Goal: Transaction & Acquisition: Purchase product/service

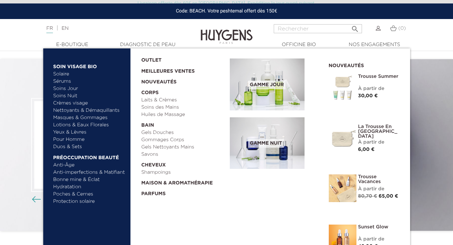
click at [89, 110] on link "Nettoyants & Démaquillants" at bounding box center [89, 110] width 72 height 7
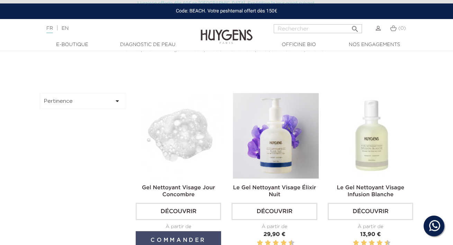
scroll to position [216, 0]
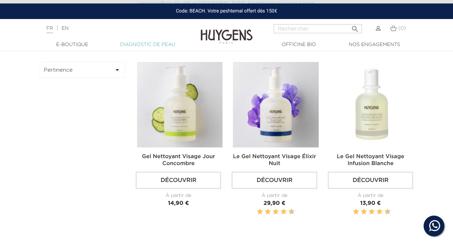
click at [148, 45] on link "Diagnostic de peau" at bounding box center [147, 44] width 69 height 7
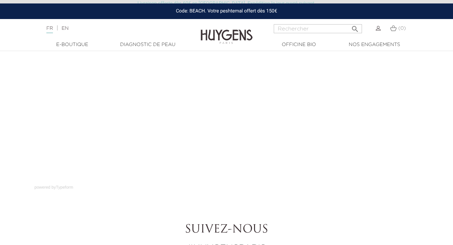
scroll to position [108, 0]
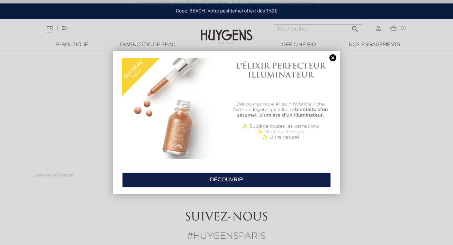
click at [332, 57] on link at bounding box center [333, 57] width 10 height 7
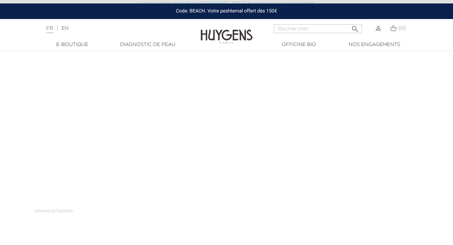
scroll to position [119, 0]
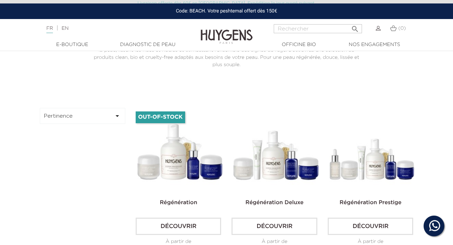
scroll to position [222, 0]
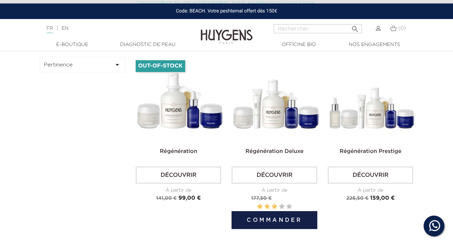
click at [289, 109] on img at bounding box center [275, 99] width 85 height 85
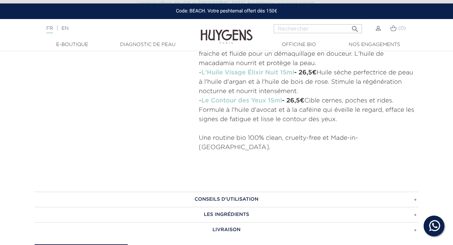
scroll to position [399, 0]
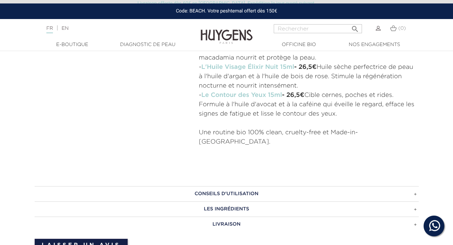
click at [414, 186] on h3 "CONSEILS D'UTILISATION" at bounding box center [227, 193] width 384 height 15
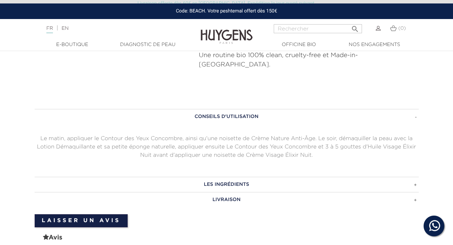
scroll to position [527, 0]
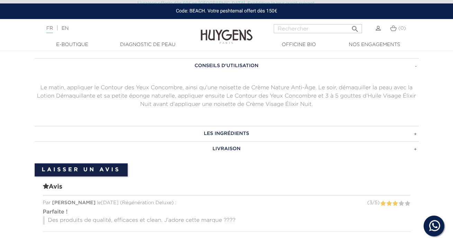
click at [415, 141] on h3 "LIVRAISON" at bounding box center [227, 148] width 384 height 15
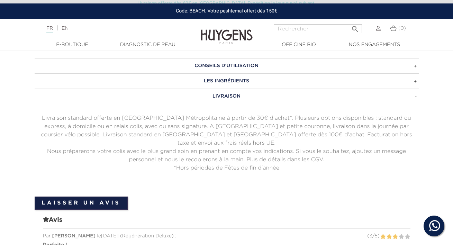
click at [414, 73] on h3 "LES INGRÉDIENTS" at bounding box center [227, 80] width 384 height 15
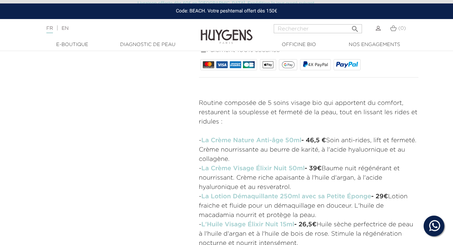
scroll to position [290, 0]
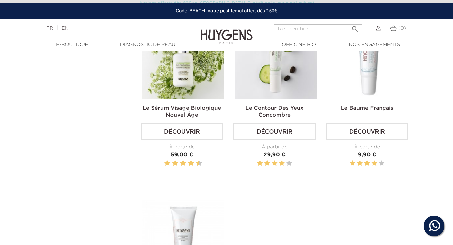
scroll to position [614, 0]
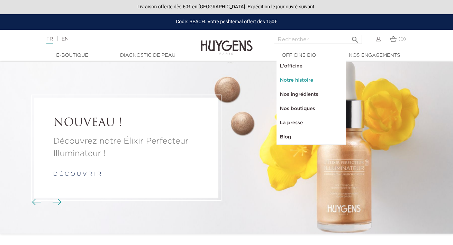
click at [295, 77] on link "Notre histoire" at bounding box center [310, 80] width 69 height 14
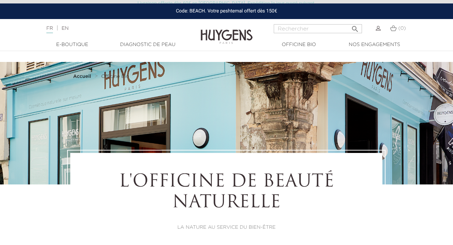
select select "FR"
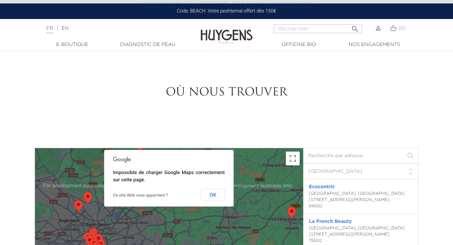
scroll to position [1392, 0]
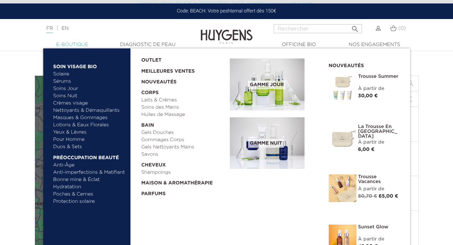
click at [66, 45] on link "  E-Boutique" at bounding box center [72, 44] width 69 height 7
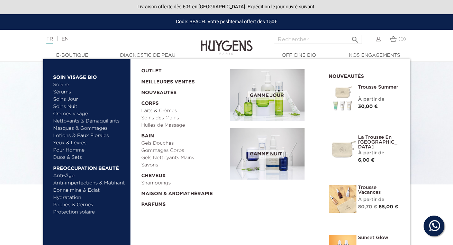
click at [82, 120] on link "Nettoyants & Démaquillants" at bounding box center [89, 121] width 72 height 7
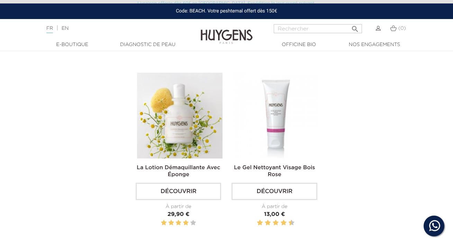
scroll to position [265, 0]
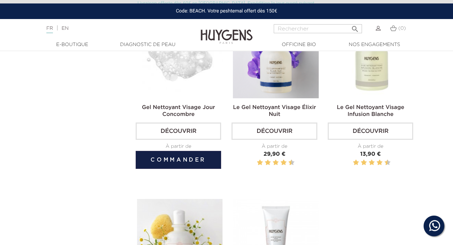
click at [184, 80] on img at bounding box center [179, 55] width 85 height 85
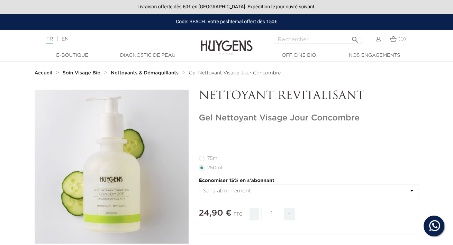
click at [203, 157] on label11"] "75ml" at bounding box center [213, 159] width 28 height 6
radio input "true"
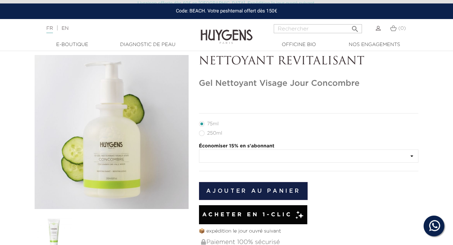
scroll to position [48, 0]
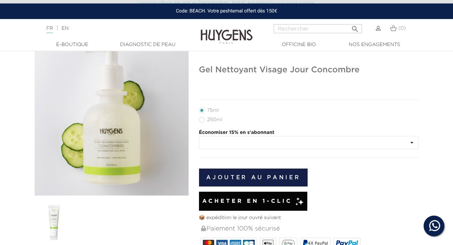
click at [202, 120] on label35"] "250ml" at bounding box center [214, 120] width 31 height 6
radio input "true"
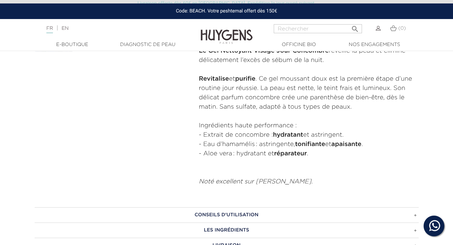
scroll to position [308, 0]
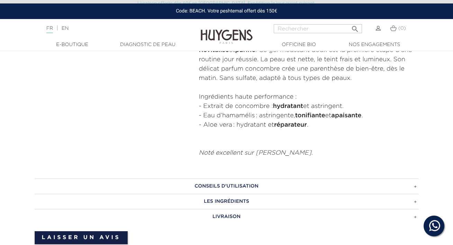
click at [414, 188] on h3 "CONSEILS D'UTILISATION" at bounding box center [227, 186] width 384 height 15
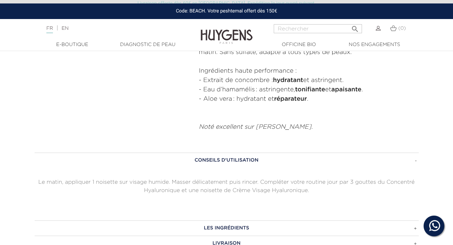
scroll to position [348, 0]
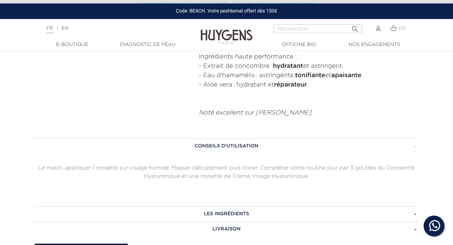
click at [247, 213] on h3 "LES INGRÉDIENTS" at bounding box center [227, 213] width 384 height 15
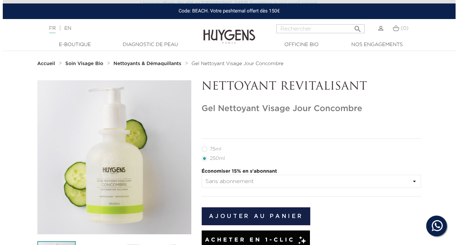
scroll to position [55, 0]
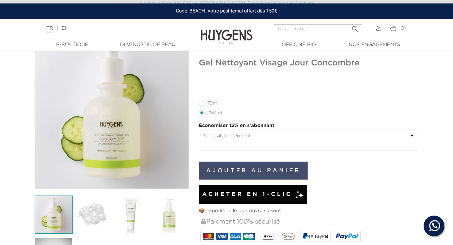
click at [244, 170] on button "Ajouter au panier" at bounding box center [253, 171] width 109 height 18
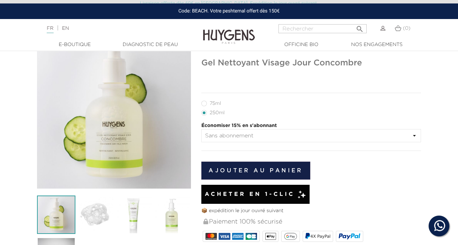
radio input "true"
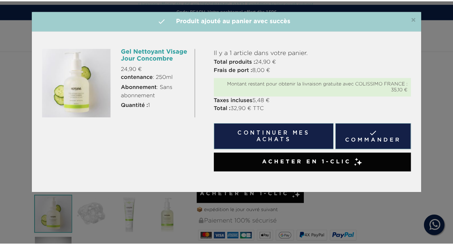
scroll to position [48, 0]
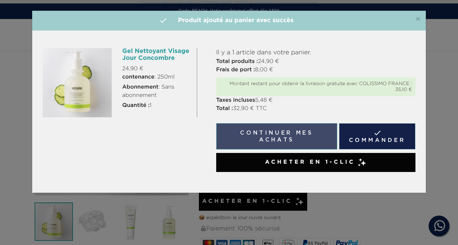
click at [264, 133] on button "Continuer mes achats" at bounding box center [276, 136] width 121 height 26
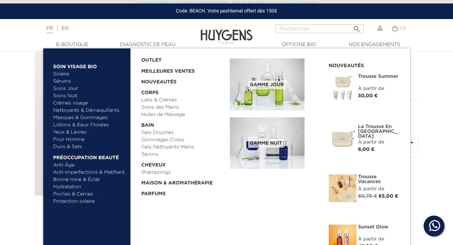
click at [71, 109] on link "Nettoyants & Démaquillants" at bounding box center [89, 110] width 72 height 7
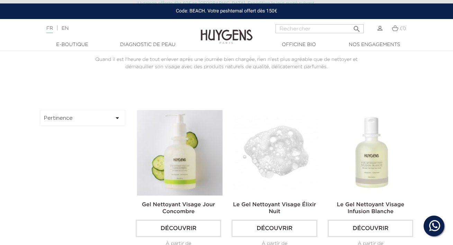
scroll to position [223, 0]
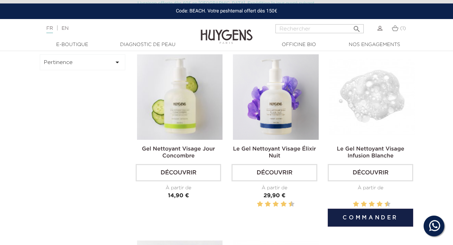
click at [378, 101] on img at bounding box center [371, 96] width 85 height 85
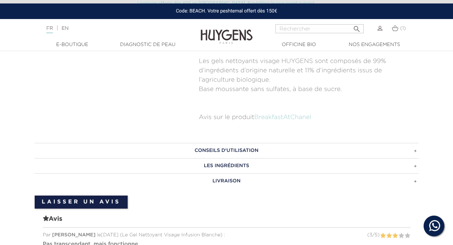
scroll to position [394, 0]
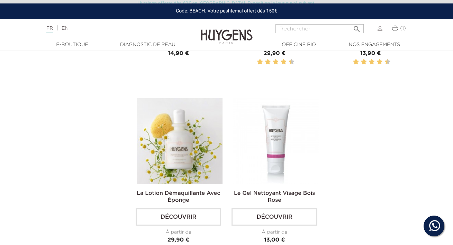
scroll to position [379, 0]
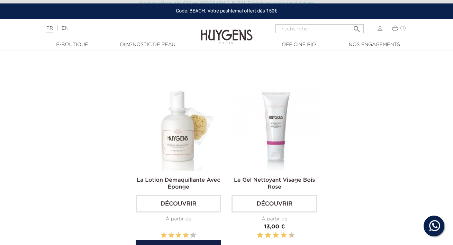
click at [160, 133] on img at bounding box center [179, 127] width 85 height 85
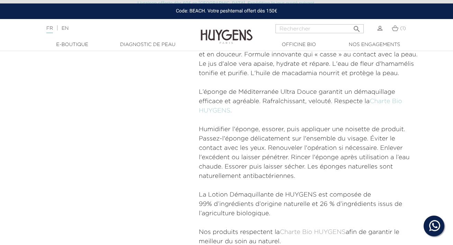
scroll to position [41, 0]
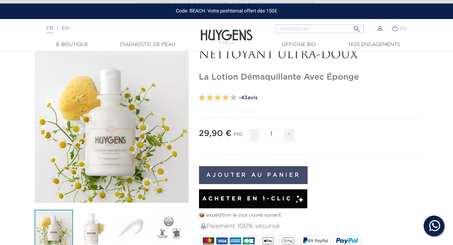
click at [258, 174] on button "Ajouter au panier" at bounding box center [253, 175] width 109 height 18
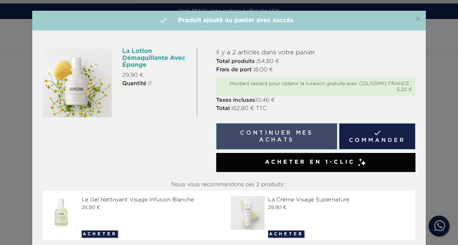
click at [291, 135] on button "Continuer mes achats" at bounding box center [276, 136] width 121 height 26
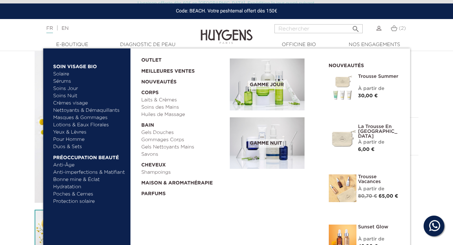
click at [61, 82] on link "Sérums" at bounding box center [89, 81] width 72 height 7
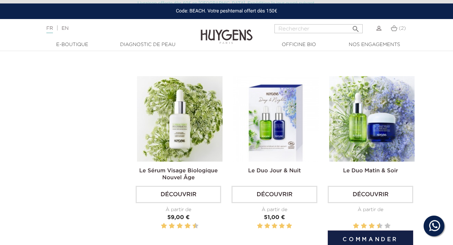
scroll to position [555, 0]
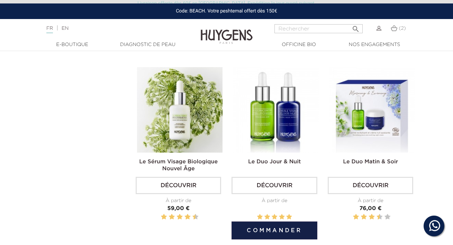
click at [264, 161] on link "Le Duo Jour & Nuit" at bounding box center [274, 162] width 53 height 6
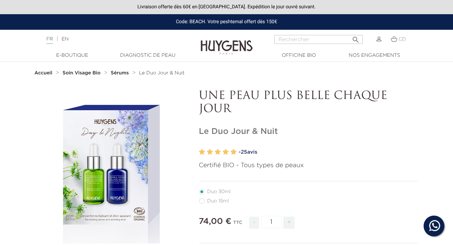
click at [46, 71] on strong "Accueil" at bounding box center [44, 73] width 18 height 5
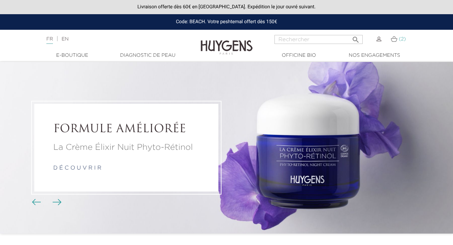
click at [395, 40] on img at bounding box center [394, 39] width 7 height 6
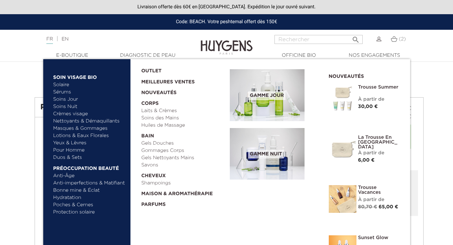
click at [266, 94] on span "Gamme jour" at bounding box center [266, 95] width 37 height 9
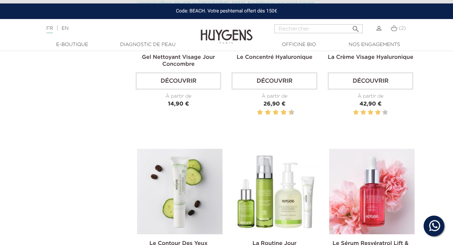
scroll to position [613, 0]
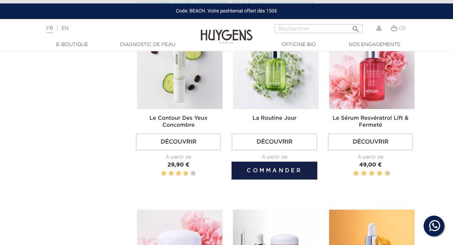
click at [258, 101] on img at bounding box center [275, 66] width 85 height 85
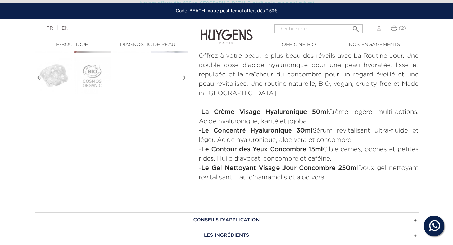
scroll to position [303, 0]
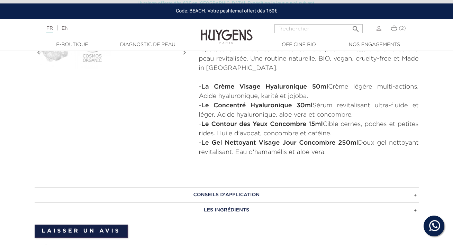
click at [413, 197] on h3 "CONSEILS D'APPLICATION" at bounding box center [227, 194] width 384 height 15
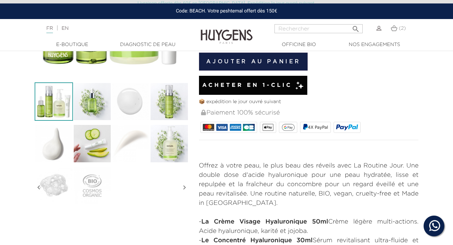
scroll to position [167, 0]
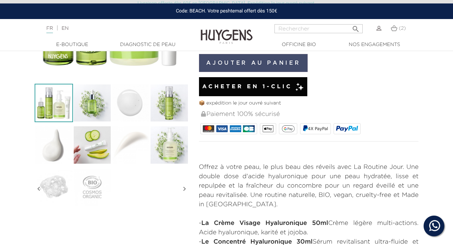
click at [254, 63] on button "Ajouter au panier" at bounding box center [253, 63] width 109 height 18
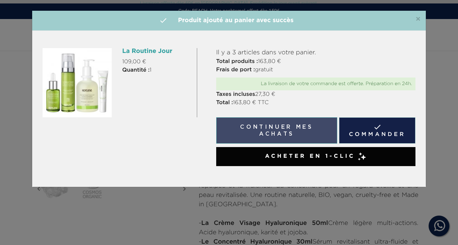
click at [304, 129] on button "Continuer mes achats" at bounding box center [276, 130] width 121 height 26
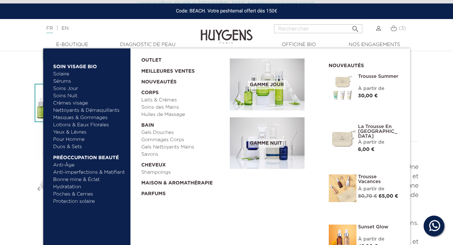
click at [265, 143] on span "Gamme nuit" at bounding box center [266, 143] width 36 height 9
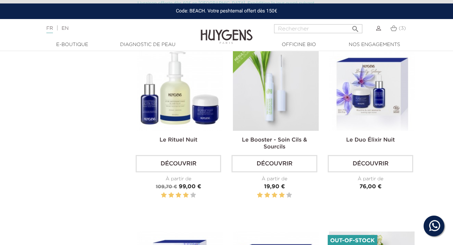
scroll to position [391, 0]
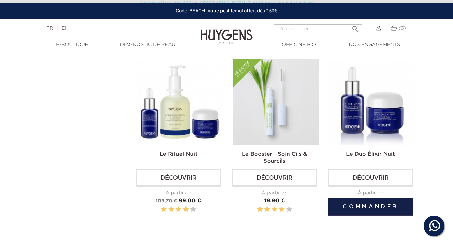
click at [376, 117] on img at bounding box center [371, 101] width 85 height 85
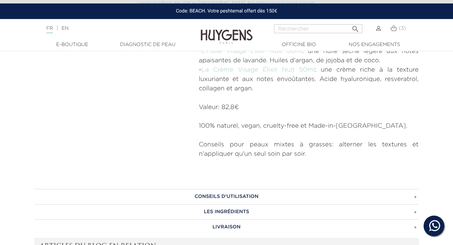
scroll to position [312, 0]
click at [416, 195] on h3 "CONSEILS D'UTILISATION" at bounding box center [227, 195] width 384 height 15
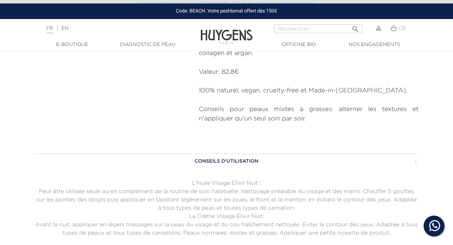
scroll to position [352, 0]
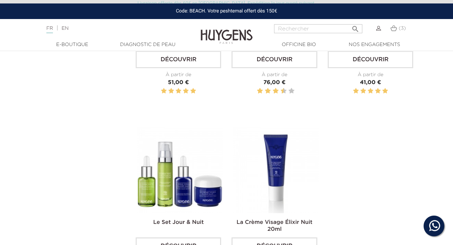
scroll to position [757, 0]
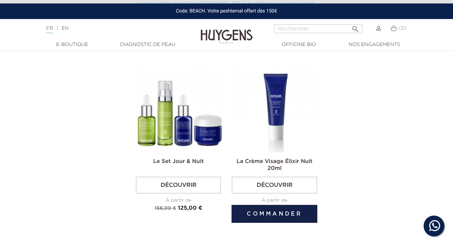
click at [274, 125] on img at bounding box center [275, 108] width 85 height 85
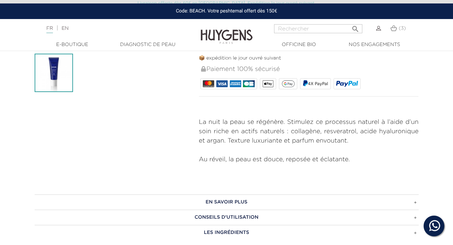
scroll to position [223, 0]
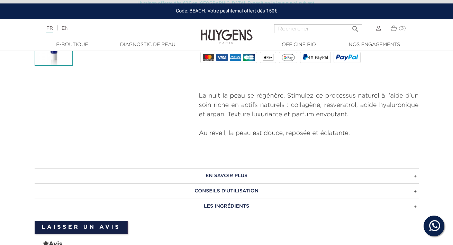
click at [415, 191] on h3 "Conseils d'utilisation" at bounding box center [227, 190] width 384 height 15
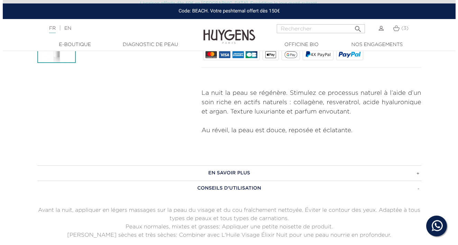
scroll to position [108, 0]
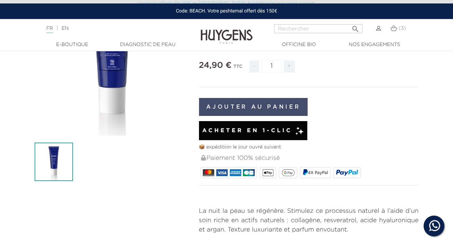
click at [255, 104] on button "Ajouter au panier" at bounding box center [253, 107] width 109 height 18
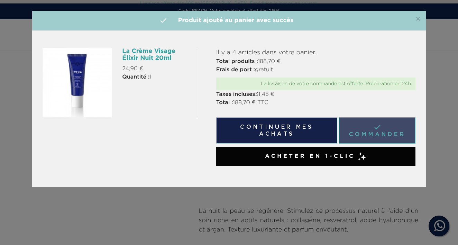
click at [356, 129] on link " Commander" at bounding box center [377, 130] width 76 height 26
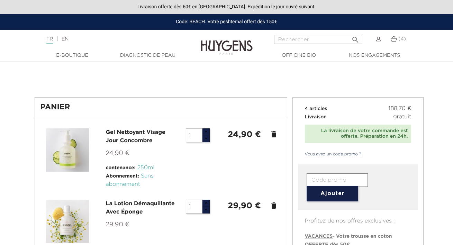
click at [273, 134] on icon "delete" at bounding box center [273, 134] width 8 height 8
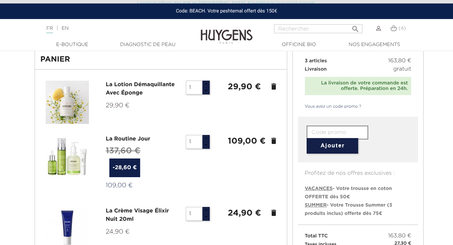
click at [273, 85] on icon "delete" at bounding box center [273, 86] width 8 height 8
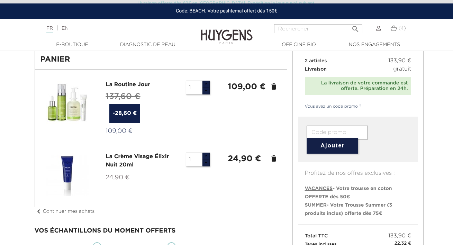
click at [67, 104] on img at bounding box center [67, 102] width 43 height 43
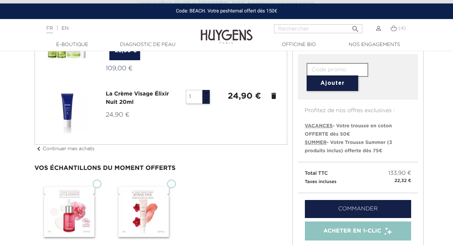
scroll to position [153, 0]
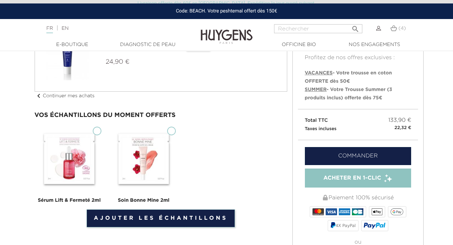
drag, startPoint x: 95, startPoint y: 132, endPoint x: 108, endPoint y: 136, distance: 13.2
click at [95, 132] on input "Sérum Lift & Fermeté 2ml" at bounding box center [97, 131] width 9 height 9
checkbox input "true"
click at [174, 130] on input "Soin Bonne Mine 2ml" at bounding box center [171, 131] width 9 height 9
checkbox input "true"
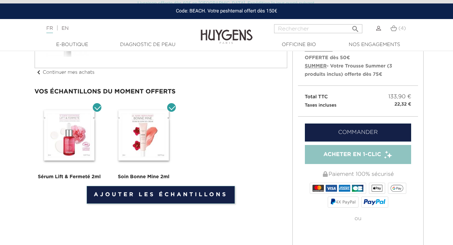
scroll to position [0, 0]
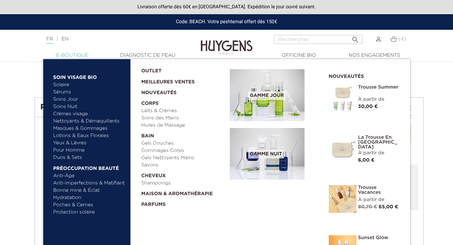
click at [74, 54] on link "  E-Boutique" at bounding box center [72, 55] width 69 height 7
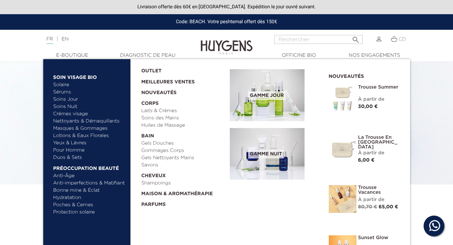
click at [68, 135] on link "Lotions & Eaux Florales" at bounding box center [89, 135] width 72 height 7
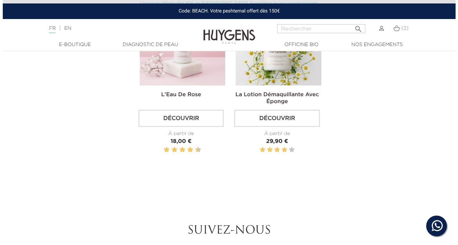
scroll to position [229, 0]
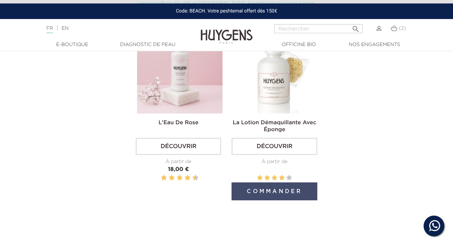
click at [273, 192] on button "Commander" at bounding box center [273, 191] width 85 height 18
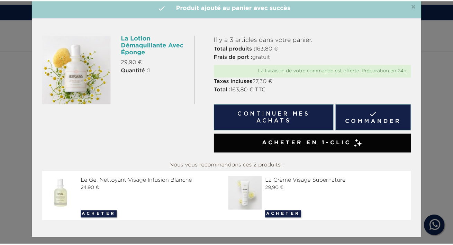
scroll to position [17, 0]
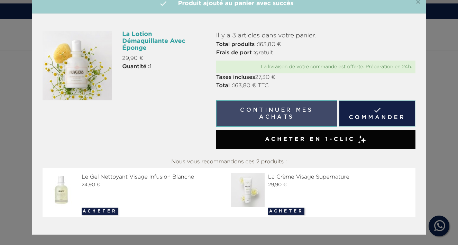
click at [273, 111] on button "Continuer mes achats" at bounding box center [276, 113] width 121 height 26
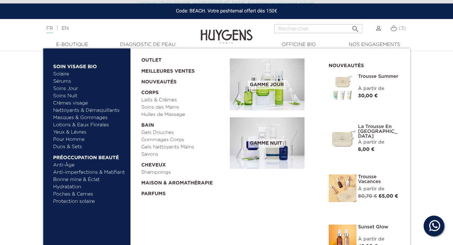
click at [73, 117] on link "Masques & Gommages" at bounding box center [89, 117] width 72 height 7
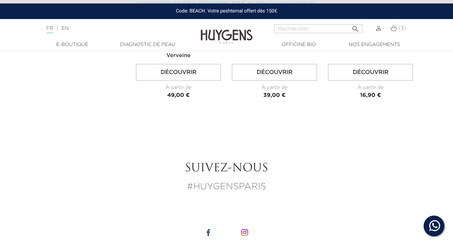
scroll to position [264, 0]
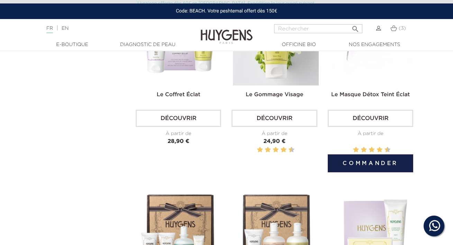
click at [381, 95] on link "Le Masque Détox Teint Éclat" at bounding box center [370, 95] width 79 height 6
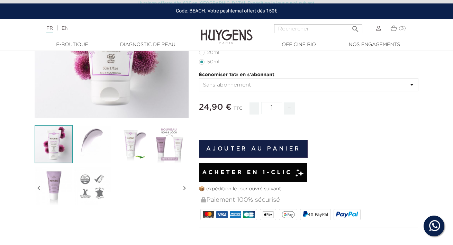
scroll to position [127, 0]
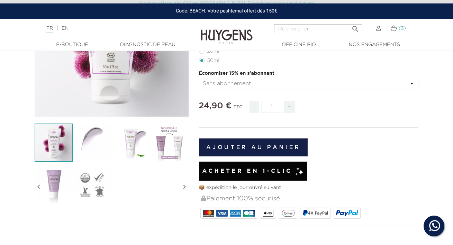
click at [395, 29] on img at bounding box center [393, 28] width 7 height 6
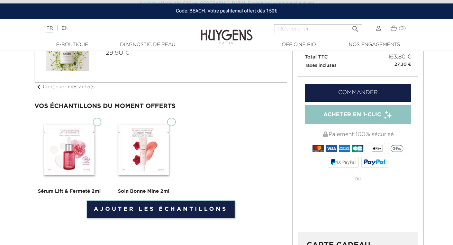
scroll to position [258, 0]
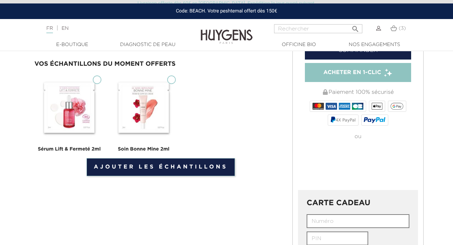
click at [97, 82] on input "Sérum Lift & Fermeté 2ml" at bounding box center [97, 79] width 9 height 9
checkbox input "true"
click at [175, 80] on input "Soin Bonne Mine 2ml" at bounding box center [171, 79] width 9 height 9
checkbox input "true"
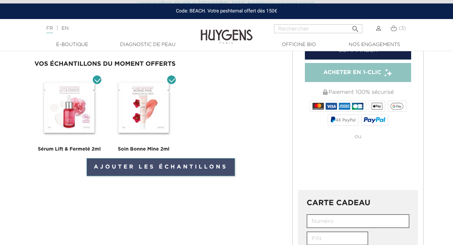
click at [190, 167] on link "Ajouter les échantillons" at bounding box center [160, 167] width 148 height 18
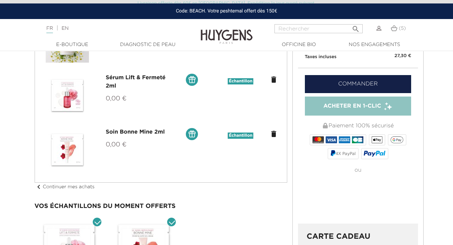
scroll to position [164, 0]
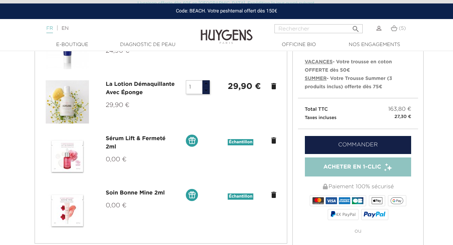
click at [51, 29] on link "FR" at bounding box center [49, 29] width 7 height 7
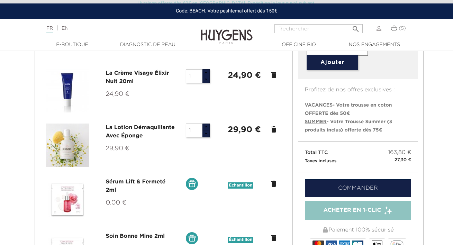
scroll to position [69, 0]
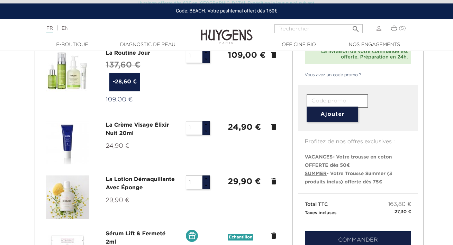
click at [323, 103] on input "text" at bounding box center [338, 101] width 62 height 14
click at [332, 113] on button "Ajouter" at bounding box center [333, 115] width 52 height 16
click at [332, 114] on button "Ajouter" at bounding box center [333, 115] width 52 height 16
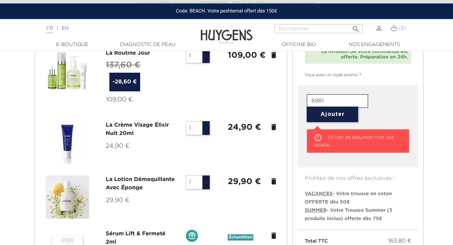
click at [332, 114] on button "Ajouter" at bounding box center [333, 115] width 52 height 16
drag, startPoint x: 328, startPoint y: 101, endPoint x: 295, endPoint y: 100, distance: 32.9
type input "BEACH"
click at [339, 115] on button "Ajouter" at bounding box center [333, 115] width 52 height 16
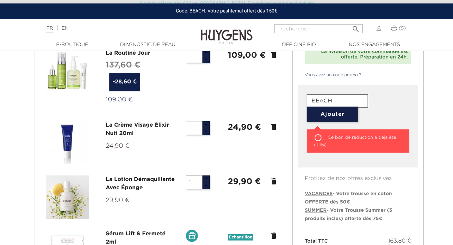
click at [333, 100] on input "BEACH" at bounding box center [338, 101] width 62 height 14
drag, startPoint x: 335, startPoint y: 99, endPoint x: 291, endPoint y: 98, distance: 43.6
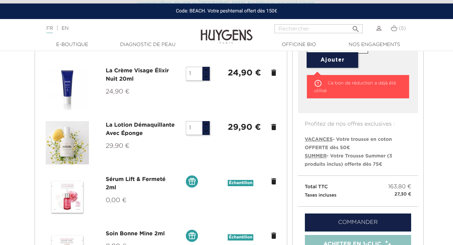
scroll to position [111, 0]
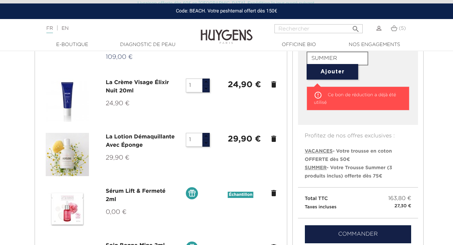
type input "SUMMER"
click at [333, 70] on button "Ajouter" at bounding box center [333, 72] width 52 height 16
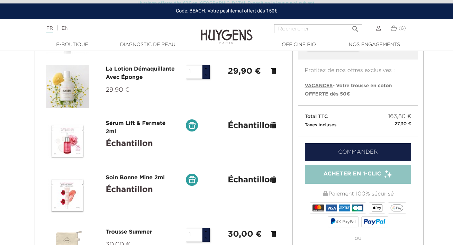
scroll to position [212, 0]
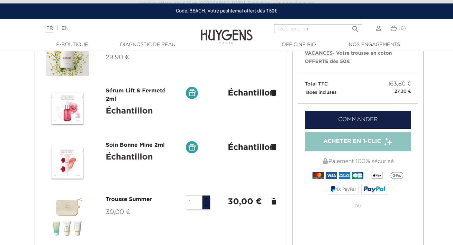
click at [275, 202] on icon "delete" at bounding box center [273, 201] width 8 height 8
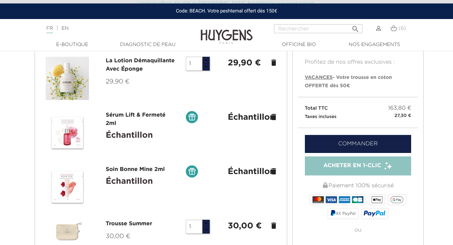
scroll to position [246, 0]
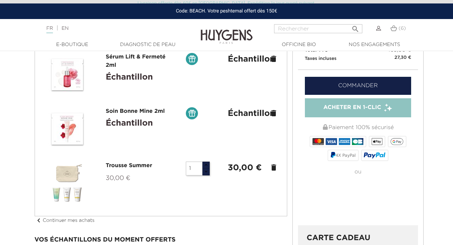
click at [273, 168] on icon "delete" at bounding box center [273, 167] width 8 height 8
click at [208, 172] on button "button" at bounding box center [206, 171] width 8 height 7
type input "1"
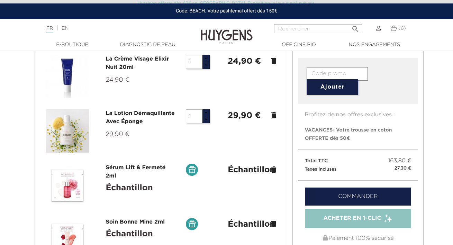
scroll to position [269, 0]
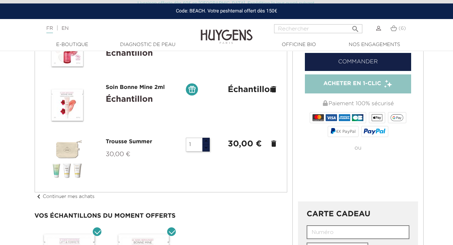
click at [271, 145] on icon "delete" at bounding box center [273, 143] width 8 height 8
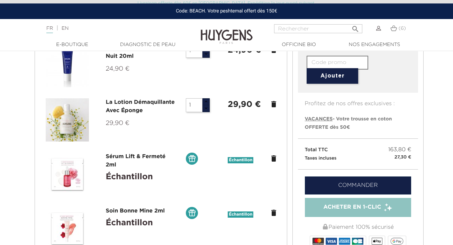
scroll to position [140, 0]
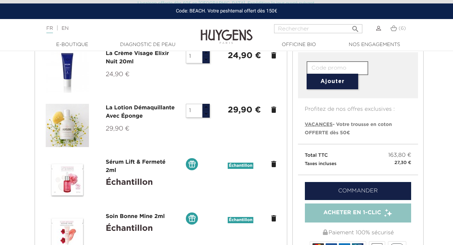
click at [321, 67] on input "text" at bounding box center [338, 68] width 62 height 14
type input "VACANCES"
click at [353, 84] on button "Ajouter" at bounding box center [333, 82] width 52 height 16
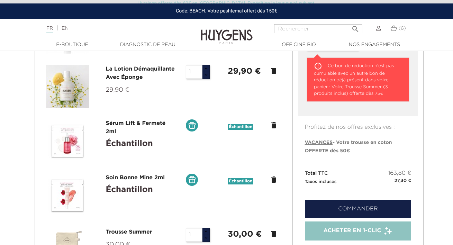
scroll to position [203, 0]
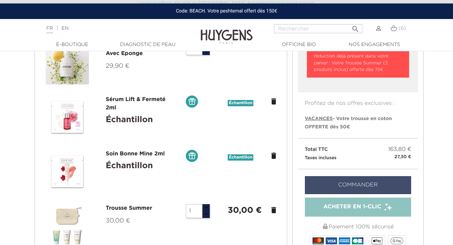
click at [360, 183] on link "Commander" at bounding box center [358, 185] width 107 height 18
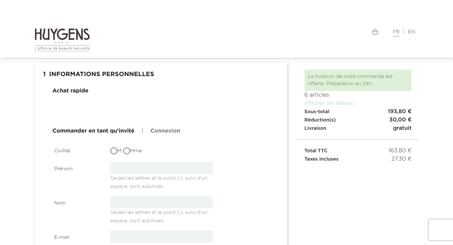
click at [129, 152] on input "Mme" at bounding box center [127, 151] width 7 height 7
radio input "true"
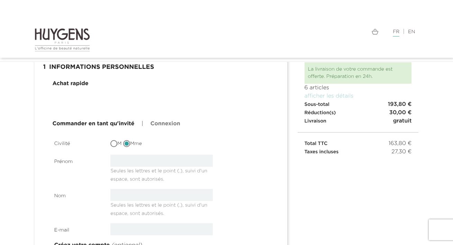
scroll to position [61, 0]
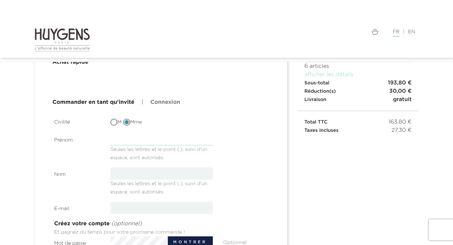
click at [122, 138] on input "text" at bounding box center [161, 139] width 102 height 12
type input "CELINE"
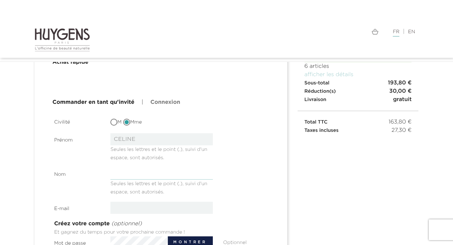
click at [123, 172] on input "text" at bounding box center [161, 173] width 102 height 12
type input "BOSSARD"
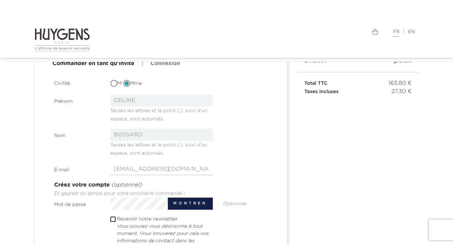
scroll to position [101, 0]
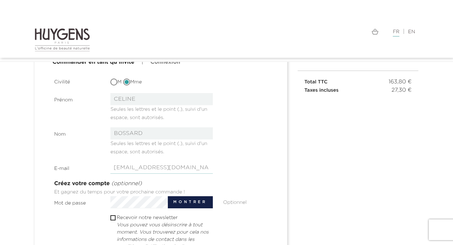
type input "clinebossard@gmail.com"
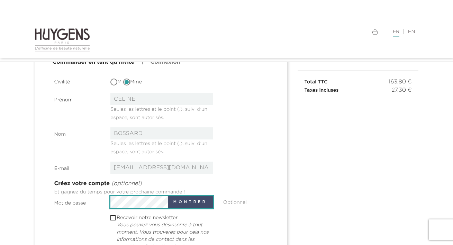
click at [195, 200] on button "Montrer" at bounding box center [190, 202] width 45 height 12
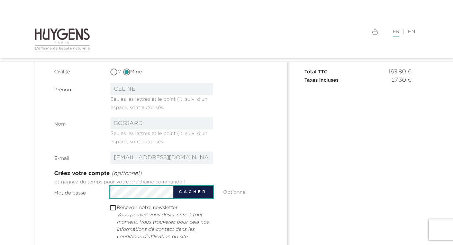
scroll to position [187, 0]
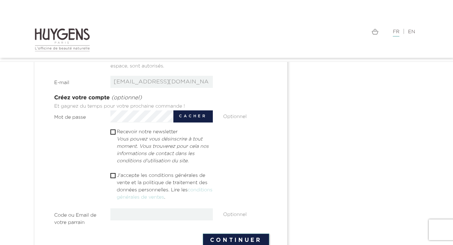
click at [113, 175] on input "checkbox" at bounding box center [112, 175] width 4 height 4
checkbox input "true"
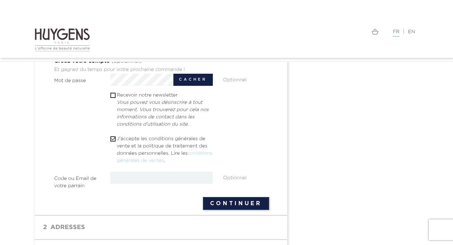
scroll to position [248, 0]
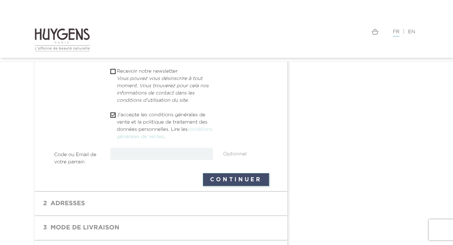
click at [227, 181] on button "Continuer" at bounding box center [236, 179] width 66 height 13
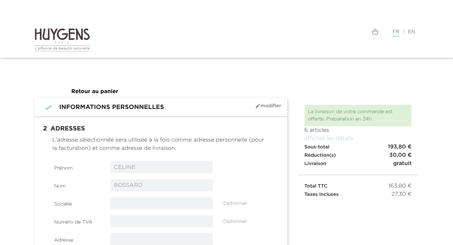
select select "8"
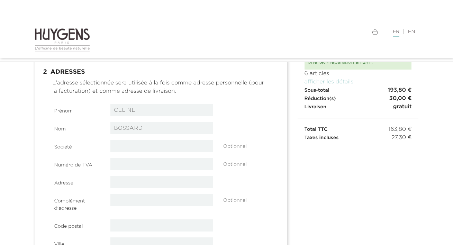
scroll to position [55, 0]
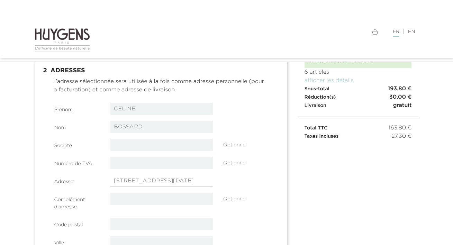
type input "[STREET_ADDRESS][DATE]"
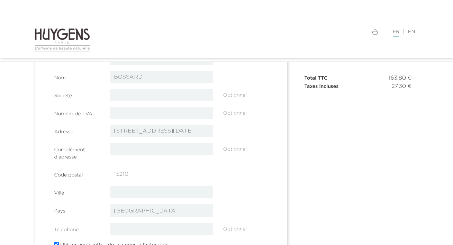
scroll to position [147, 0]
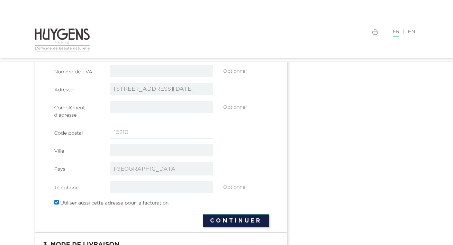
type input "15210"
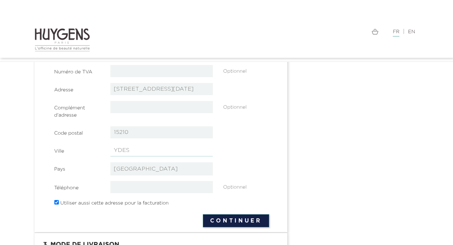
type input "YDES"
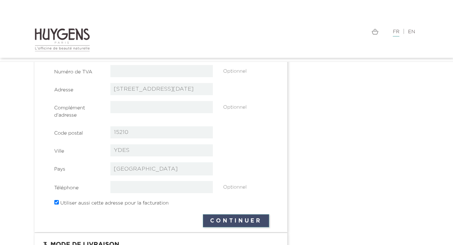
click at [232, 220] on button "Continuer" at bounding box center [236, 220] width 66 height 13
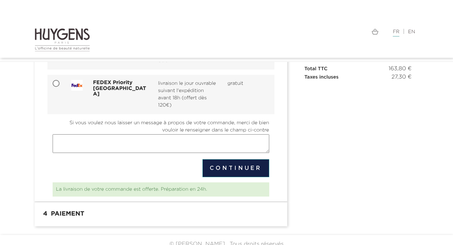
scroll to position [122, 0]
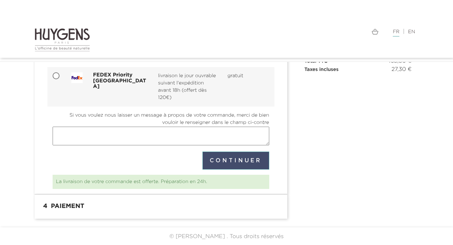
click at [236, 159] on button "Continuer" at bounding box center [235, 161] width 67 height 18
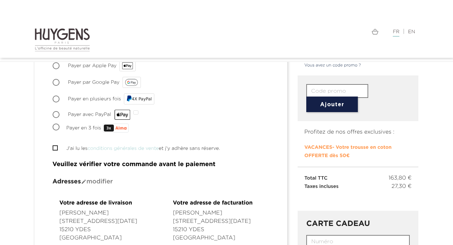
scroll to position [196, 0]
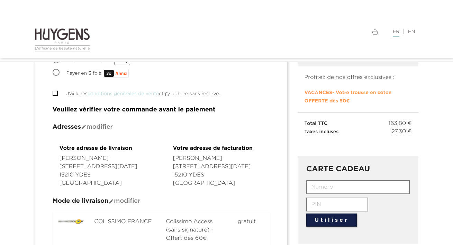
click at [329, 186] on input "text" at bounding box center [357, 187] width 103 height 14
type input "6981"
click at [333, 205] on input "text" at bounding box center [337, 205] width 62 height 14
type input "HUYG-8WEL-8V7H-85XR"
click at [335, 220] on button "Utiliser" at bounding box center [331, 219] width 51 height 13
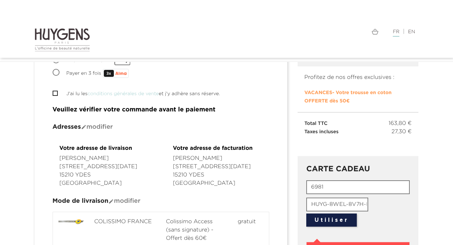
scroll to position [257, 0]
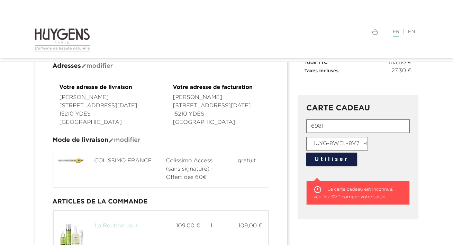
click at [331, 126] on input "6981" at bounding box center [357, 126] width 103 height 14
drag, startPoint x: 332, startPoint y: 126, endPoint x: 284, endPoint y: 125, distance: 47.7
click at [284, 125] on div " 1 Informations personnelles mode_edit Modifier Connecté en tant que CELINE BO…" at bounding box center [226, 209] width 394 height 743
click at [337, 145] on input "HUYG-8WEL-8V7H-85XR" at bounding box center [337, 144] width 62 height 14
drag, startPoint x: 311, startPoint y: 142, endPoint x: 429, endPoint y: 143, distance: 117.3
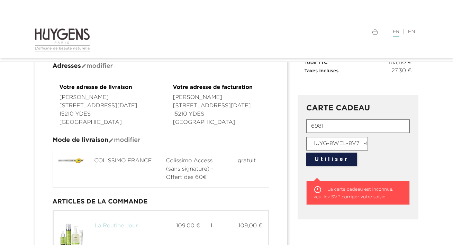
click at [428, 143] on section " 1 Informations personnelles mode_edit Modifier Connecté en tant que CELINE BO…" at bounding box center [226, 214] width 453 height 752
drag, startPoint x: 330, startPoint y: 126, endPoint x: 298, endPoint y: 121, distance: 32.2
click at [298, 121] on div "CARTE CADEAU 6981 Utiliser  La carte cadeau est inconnue, veuillez SVP corrige…" at bounding box center [358, 157] width 121 height 124
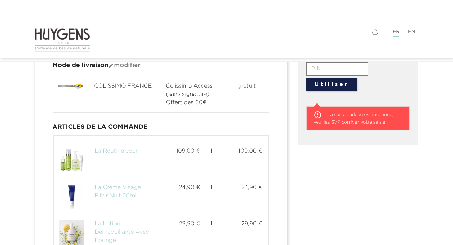
scroll to position [285, 0]
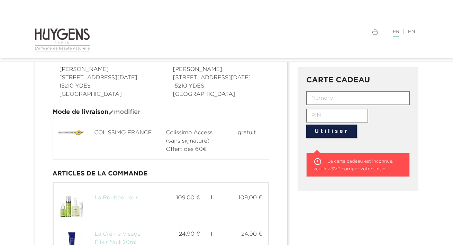
click at [323, 98] on input "text" at bounding box center [357, 98] width 103 height 14
type input "HUYG-8WEL-8V7H-85XR"
click at [332, 115] on input "text" at bounding box center [337, 116] width 62 height 14
type input "6981"
click at [344, 137] on button "Utiliser" at bounding box center [331, 131] width 51 height 13
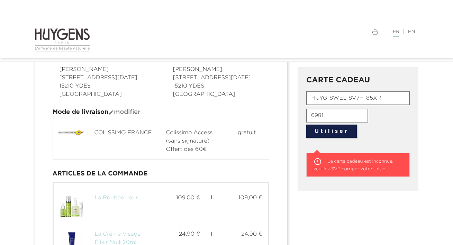
click at [343, 134] on button "Utiliser" at bounding box center [331, 131] width 51 height 13
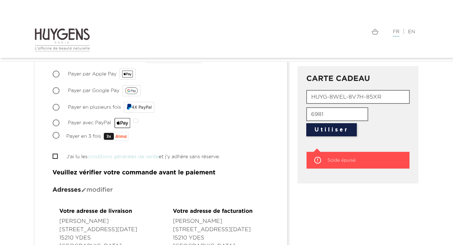
scroll to position [70, 0]
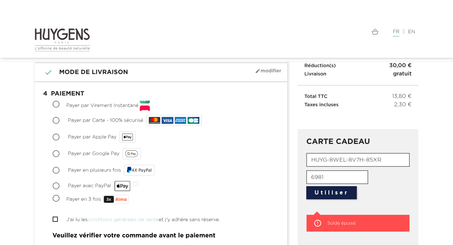
click at [332, 192] on button "Utiliser" at bounding box center [331, 192] width 51 height 13
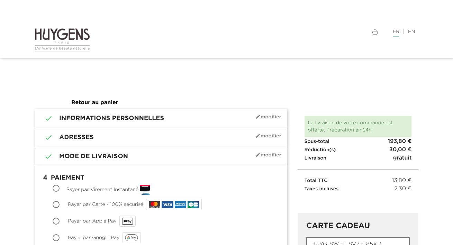
scroll to position [127, 0]
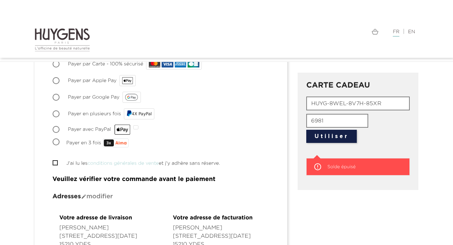
click at [325, 137] on button "Utiliser" at bounding box center [331, 136] width 51 height 13
click at [334, 167] on span "Solde épuisé" at bounding box center [341, 167] width 28 height 4
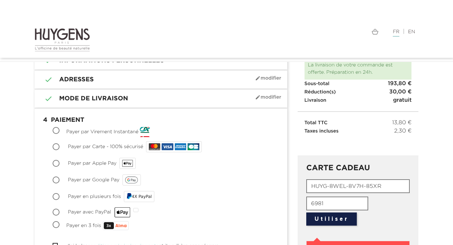
scroll to position [92, 0]
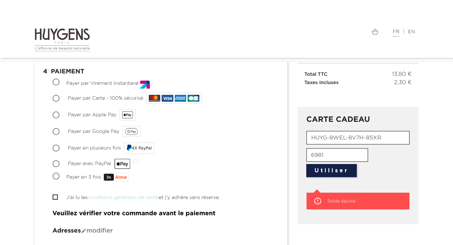
click at [57, 99] on input "Payer par Carte - 100% sécurisé" at bounding box center [56, 98] width 7 height 7
radio input "true"
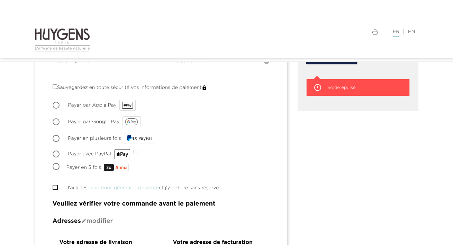
scroll to position [257, 0]
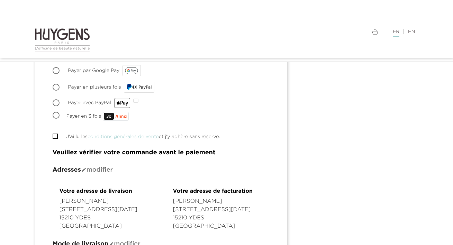
click at [53, 136] on input "J'ai lu les conditions générales de vente et j'y adhère sans réserve." at bounding box center [55, 136] width 4 height 4
checkbox input "true"
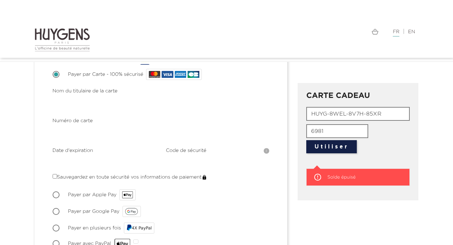
click at [329, 147] on button "Utiliser" at bounding box center [331, 146] width 51 height 13
click at [328, 144] on button "Utiliser" at bounding box center [331, 146] width 51 height 13
click at [346, 109] on input "HUYG-8WEL-8V7H-85XR" at bounding box center [357, 114] width 103 height 14
drag, startPoint x: 382, startPoint y: 114, endPoint x: 284, endPoint y: 115, distance: 98.3
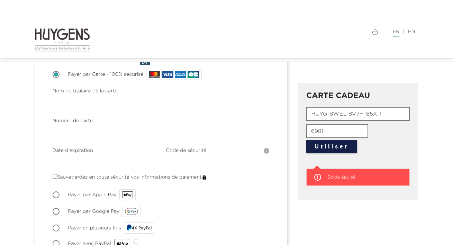
type input "HUYG-8WEL-8V7H-85XR"
drag, startPoint x: 326, startPoint y: 129, endPoint x: 297, endPoint y: 127, distance: 28.4
click at [298, 127] on div "CARTE CADEAU HUYG-8WEL-8V7H-85XR 6981 Utiliser  Solde épuisé  Carte cadeau ap…" at bounding box center [358, 141] width 121 height 117
type input "6981"
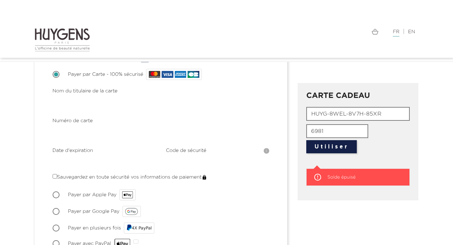
click at [335, 148] on button "Utiliser" at bounding box center [331, 146] width 51 height 13
click at [346, 176] on span "Solde épuisé" at bounding box center [341, 177] width 28 height 4
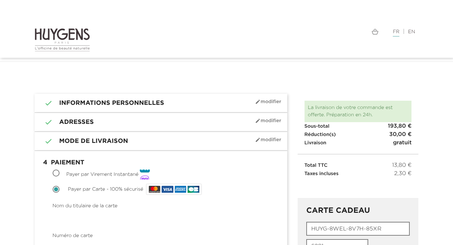
scroll to position [0, 0]
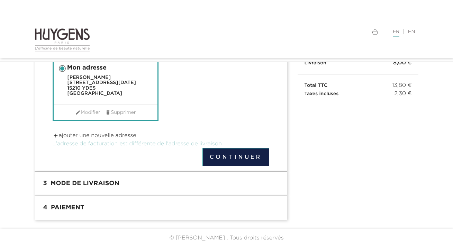
scroll to position [99, 0]
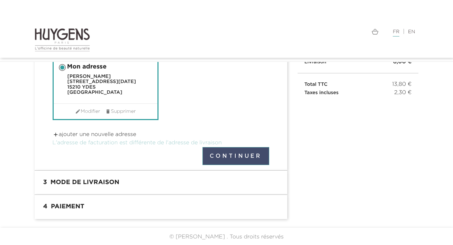
click at [237, 155] on button "Continuer" at bounding box center [235, 156] width 67 height 18
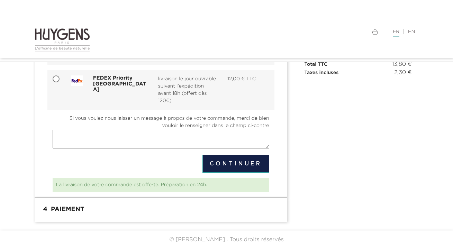
scroll to position [122, 0]
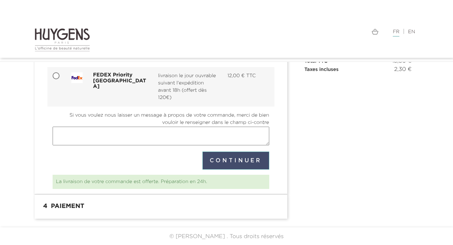
click at [241, 160] on button "Continuer" at bounding box center [235, 161] width 67 height 18
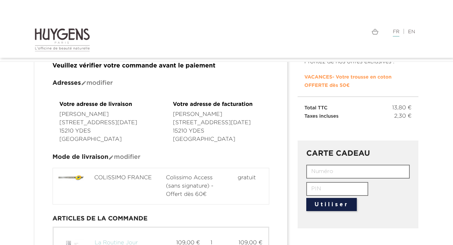
scroll to position [91, 0]
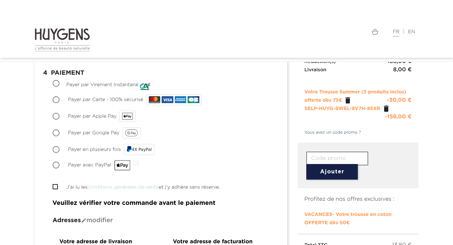
click at [56, 99] on input "Payer par Carte - 100% sécurisé" at bounding box center [56, 100] width 7 height 7
radio input "true"
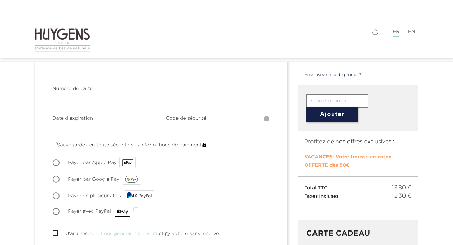
scroll to position [207, 0]
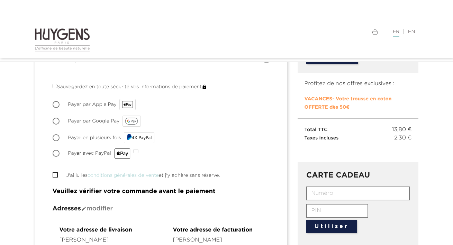
click at [55, 175] on input "J'ai lu les conditions générales de vente et j'y adhère sans réserve." at bounding box center [55, 175] width 4 height 4
checkbox input "true"
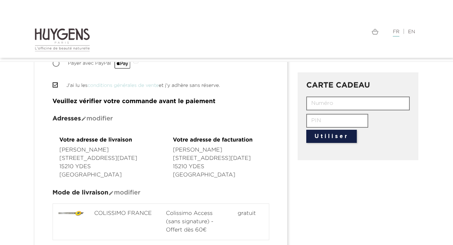
scroll to position [165, 0]
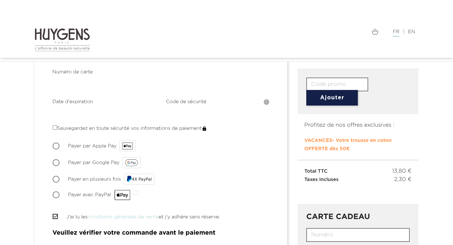
click at [229, 169] on div "Choisir Payer par Virement Instantané Payer par Virement Instantané est une sol…" at bounding box center [161, 103] width 217 height 195
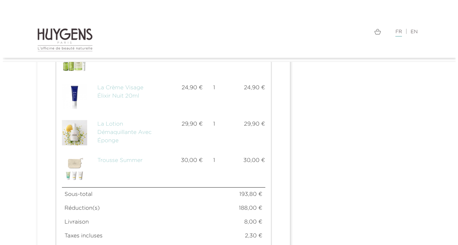
scroll to position [637, 0]
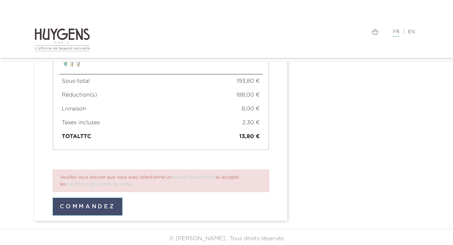
click at [84, 205] on button "Commandez" at bounding box center [88, 207] width 70 height 18
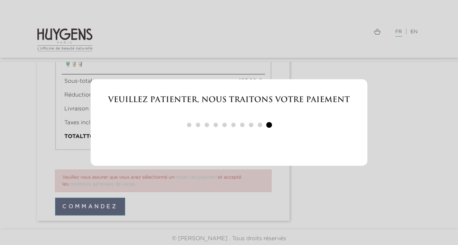
click at [372, 171] on div "Veuillez patienter, nous traitons votre paiement" at bounding box center [229, 122] width 458 height 245
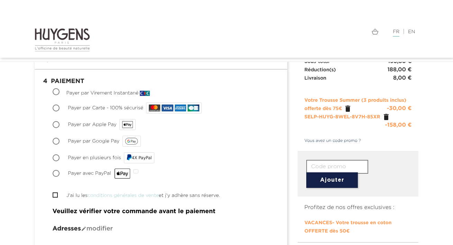
scroll to position [84, 0]
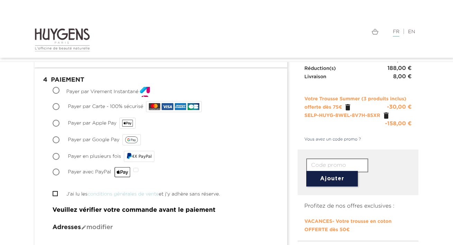
click at [58, 106] on input "Payer par Carte - 100% sécurisé" at bounding box center [56, 107] width 7 height 7
radio input "true"
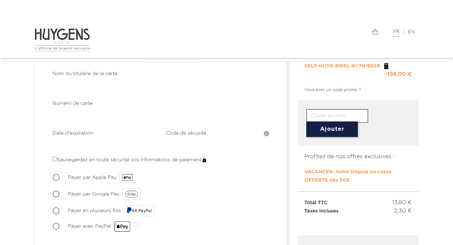
scroll to position [175, 0]
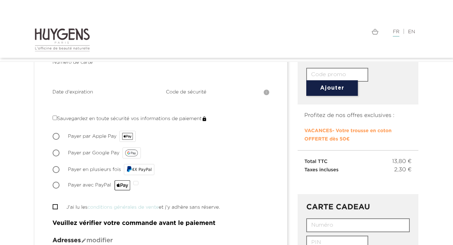
click at [58, 205] on span "" at bounding box center [56, 206] width 6 height 6
click at [57, 205] on span "" at bounding box center [55, 206] width 5 height 5
click at [56, 205] on input "J'ai lu les conditions générales de vente et j'y adhère sans réserve." at bounding box center [55, 206] width 4 height 4
checkbox input "true"
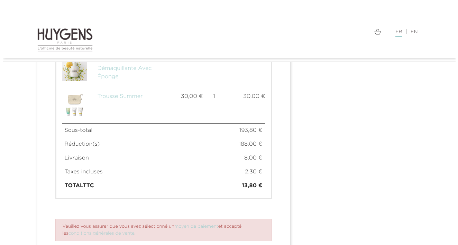
scroll to position [635, 0]
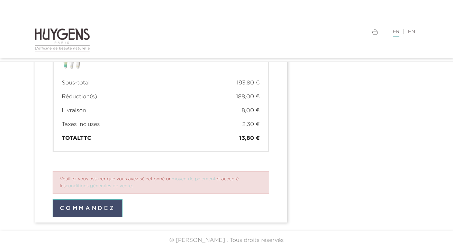
click at [92, 206] on button "Commandez" at bounding box center [88, 208] width 70 height 18
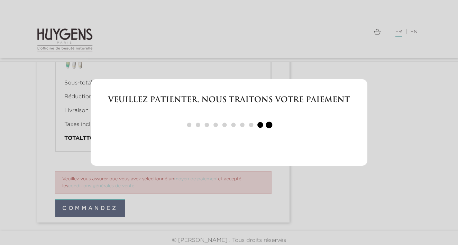
click at [437, 162] on div "Veuillez patienter, nous traitons votre paiement" at bounding box center [229, 122] width 458 height 245
click at [398, 125] on div "Veuillez patienter, nous traitons votre paiement" at bounding box center [229, 122] width 458 height 245
click at [376, 28] on div "Veuillez patienter, nous traitons votre paiement" at bounding box center [229, 122] width 458 height 245
click at [359, 100] on h1 "Veuillez patienter, nous traitons votre paiement" at bounding box center [229, 99] width 277 height 9
click at [319, 120] on div "Veuillez patienter, nous traitons votre paiement" at bounding box center [229, 122] width 277 height 86
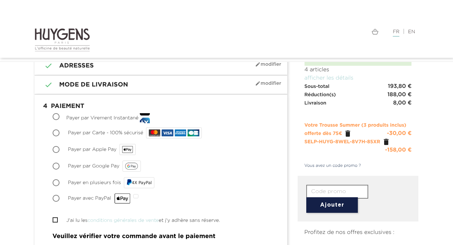
scroll to position [72, 0]
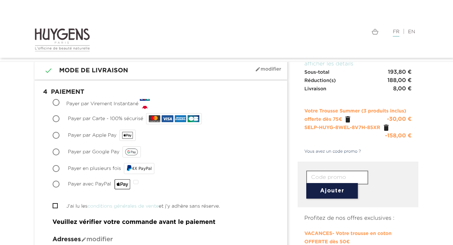
click at [56, 186] on input "Payer avec PayPal" at bounding box center [56, 184] width 7 height 7
radio input "true"
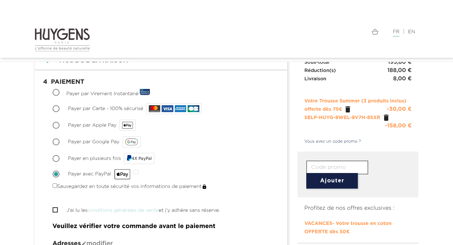
scroll to position [106, 0]
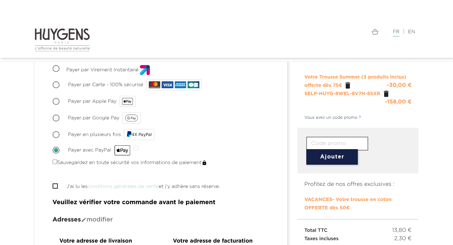
click at [56, 186] on input "J'ai lu les conditions générales de vente et j'y adhère sans réserve." at bounding box center [55, 186] width 4 height 4
checkbox input "true"
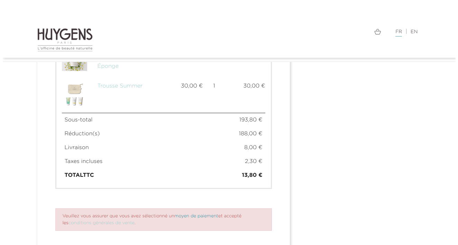
scroll to position [552, 0]
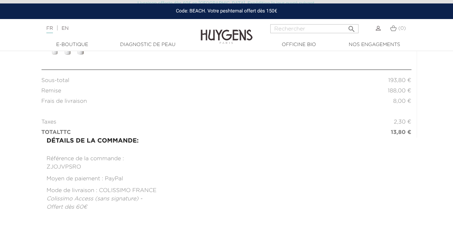
scroll to position [365, 0]
